Goal: Use online tool/utility: Utilize a website feature to perform a specific function

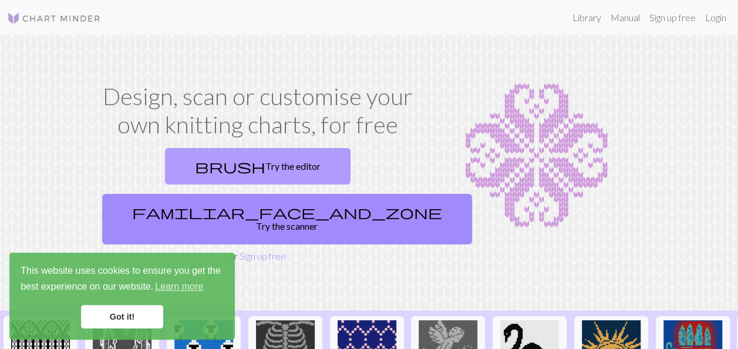
click at [190, 166] on link "brush Try the editor" at bounding box center [258, 166] width 186 height 36
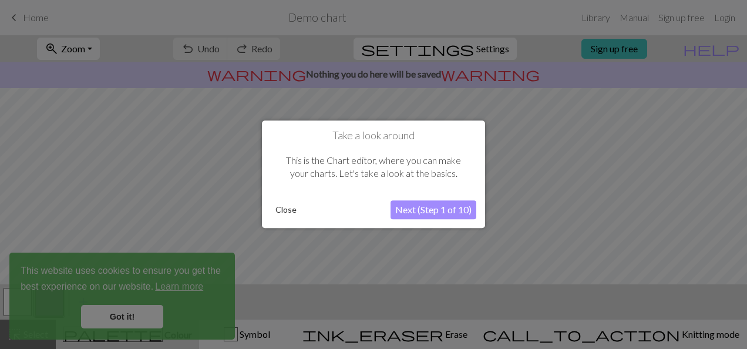
click at [288, 205] on button "Close" at bounding box center [286, 211] width 31 height 18
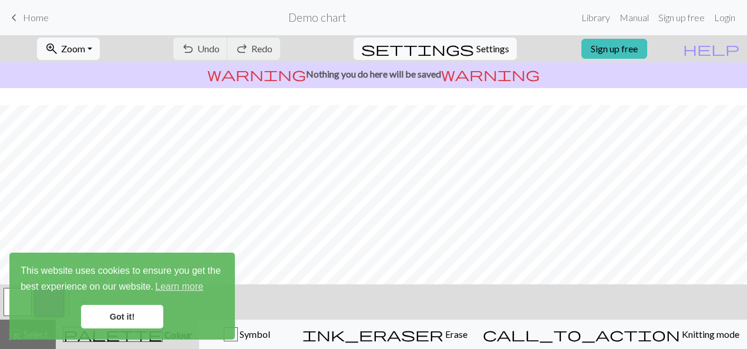
scroll to position [117, 0]
click at [137, 317] on link "Got it!" at bounding box center [122, 316] width 82 height 23
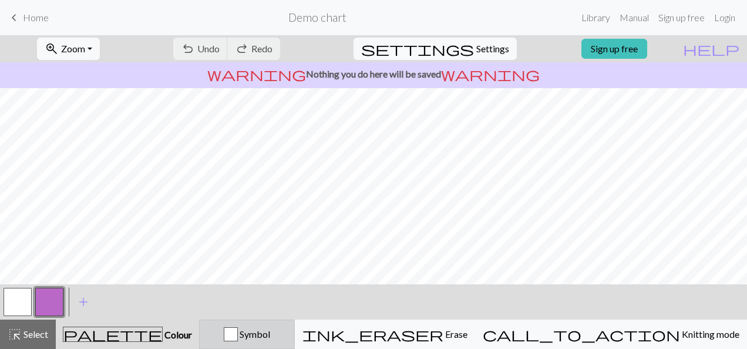
click at [238, 334] on div "button" at bounding box center [231, 334] width 14 height 14
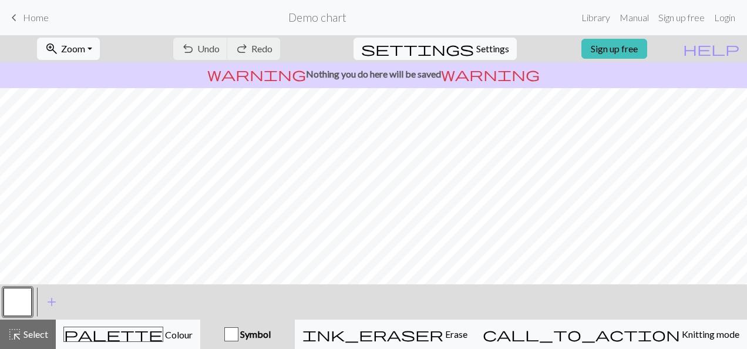
click at [239, 336] on div "button" at bounding box center [231, 334] width 14 height 14
click at [239, 333] on div "button" at bounding box center [231, 334] width 14 height 14
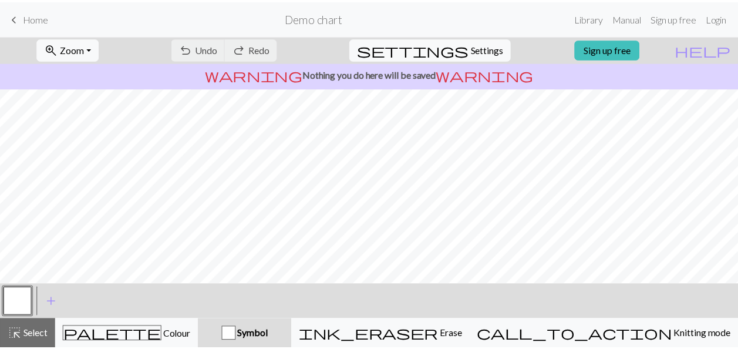
scroll to position [0, 0]
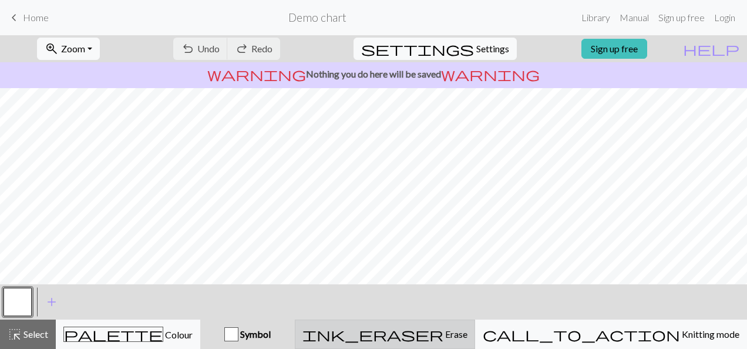
click at [444, 336] on span "ink_eraser" at bounding box center [373, 334] width 141 height 16
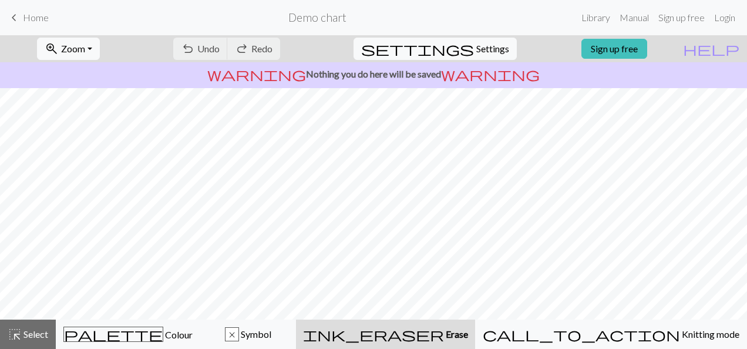
click at [444, 334] on span "ink_eraser" at bounding box center [373, 334] width 141 height 16
click at [36, 334] on span "Select" at bounding box center [35, 333] width 26 height 11
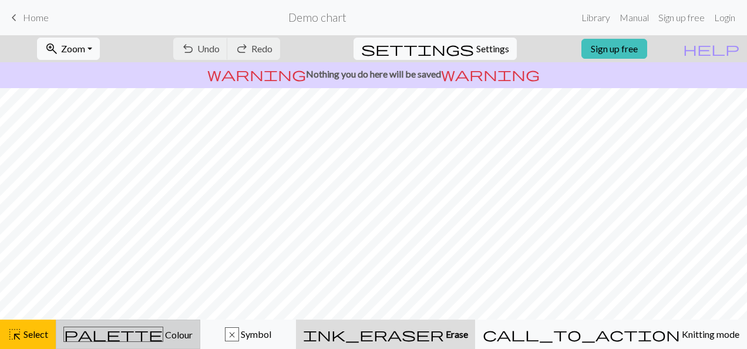
click at [154, 327] on div "palette Colour Colour" at bounding box center [127, 334] width 129 height 15
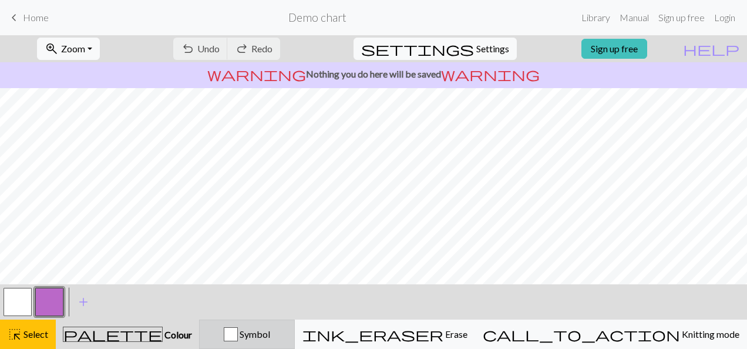
click at [270, 334] on span "Symbol" at bounding box center [254, 333] width 32 height 11
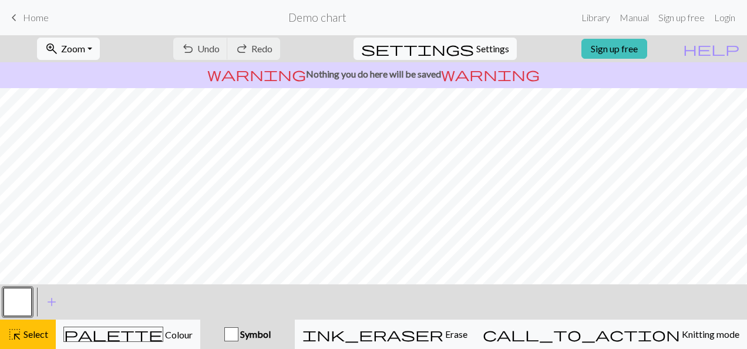
click at [239, 335] on div "button" at bounding box center [231, 334] width 14 height 14
click at [262, 51] on div "undo Undo Undo redo Redo Redo" at bounding box center [226, 48] width 125 height 27
click at [26, 15] on span "Home" at bounding box center [36, 17] width 26 height 11
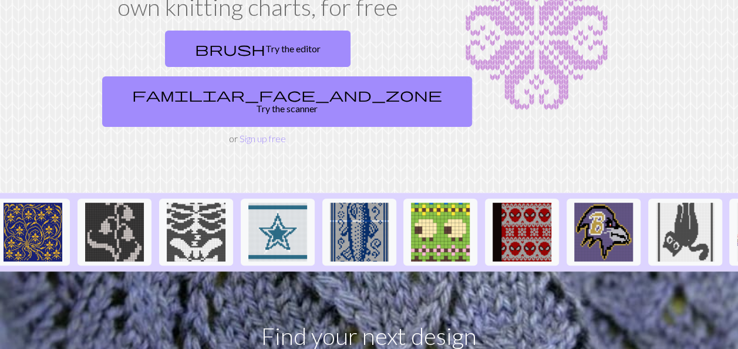
scroll to position [0, 549]
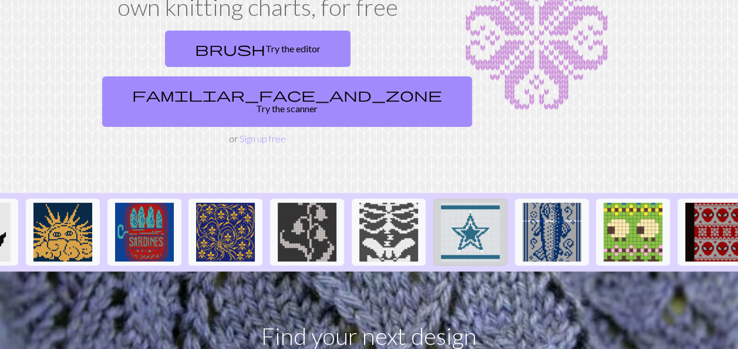
click at [465, 203] on img at bounding box center [470, 232] width 59 height 59
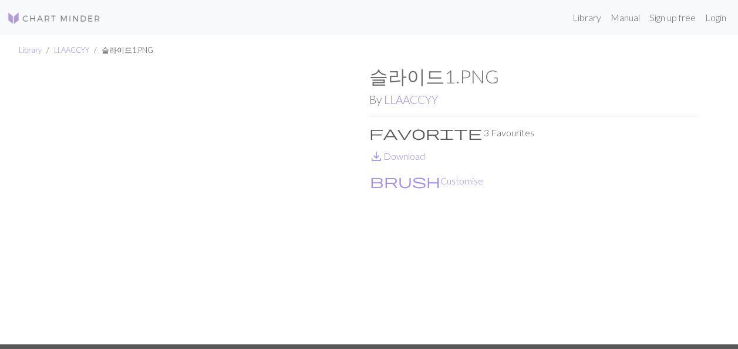
scroll to position [59, 0]
